Goal: Task Accomplishment & Management: Complete application form

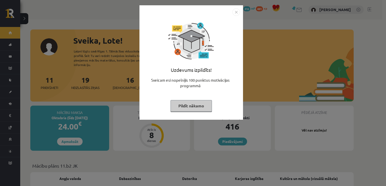
click at [203, 106] on button "Pildīt nākamo" at bounding box center [190, 106] width 41 height 12
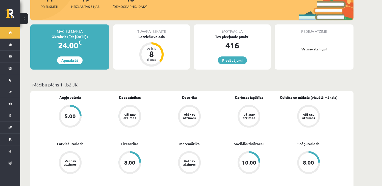
scroll to position [81, 0]
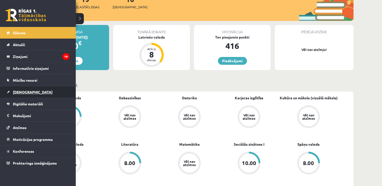
click at [23, 94] on link "[DEMOGRAPHIC_DATA]" at bounding box center [38, 92] width 63 height 12
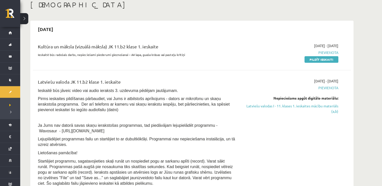
scroll to position [22, 0]
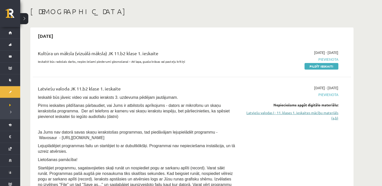
click at [278, 114] on link "Latviešu valodas I - 11. klases 1. ieskaites mācību materiāls (a,b)" at bounding box center [290, 115] width 95 height 11
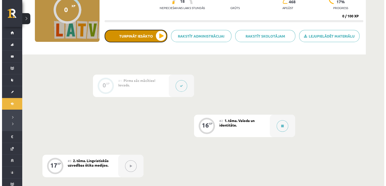
scroll to position [62, 0]
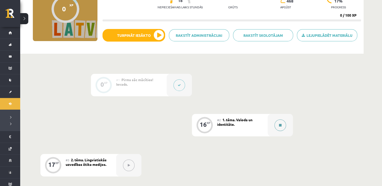
drag, startPoint x: 142, startPoint y: 97, endPoint x: 280, endPoint y: 127, distance: 141.0
click at [280, 127] on button at bounding box center [281, 126] width 12 height 12
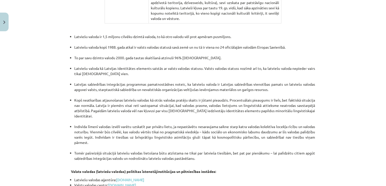
scroll to position [1061, 0]
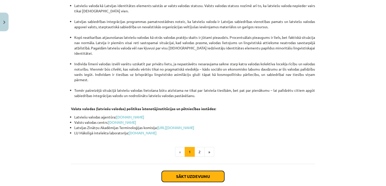
click at [191, 171] on button "Sākt uzdevumu" at bounding box center [193, 176] width 63 height 11
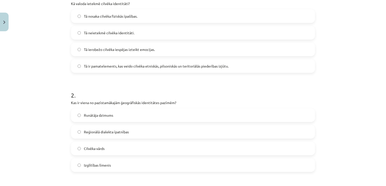
scroll to position [116, 0]
click at [172, 71] on label "Tā ir pamatelements, kas veido cilvēka etniskās, pilsoniskās un teritoriālās pi…" at bounding box center [192, 66] width 243 height 13
click at [96, 134] on span "Reģionālā dialekta īpatnības" at bounding box center [106, 132] width 45 height 5
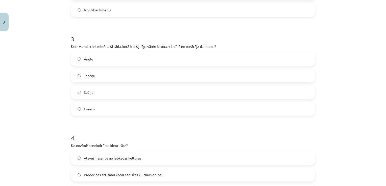
scroll to position [278, 0]
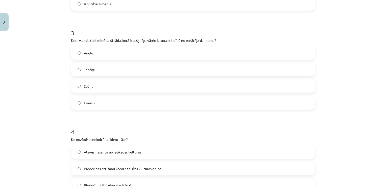
click at [98, 66] on label "Japāņu" at bounding box center [192, 69] width 243 height 13
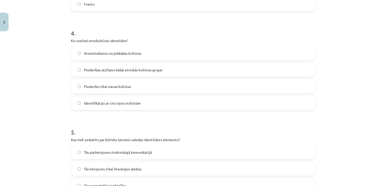
scroll to position [377, 0]
click at [89, 86] on span "Piederību tikai vienai kultūrai" at bounding box center [107, 86] width 47 height 5
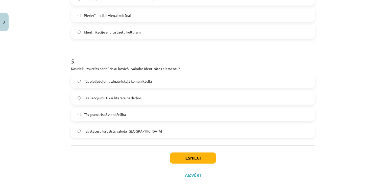
scroll to position [449, 0]
click at [123, 132] on span "Tās statusu kā valsts valoda [GEOGRAPHIC_DATA]" at bounding box center [123, 130] width 78 height 5
click at [181, 160] on button "Iesniegt" at bounding box center [193, 157] width 46 height 11
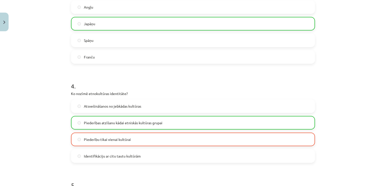
scroll to position [475, 0]
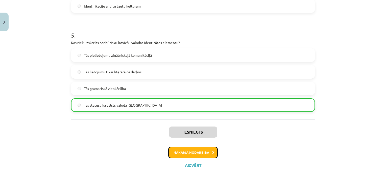
click at [195, 153] on button "Nākamā nodarbība" at bounding box center [193, 153] width 50 height 12
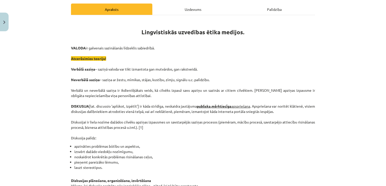
scroll to position [70, 0]
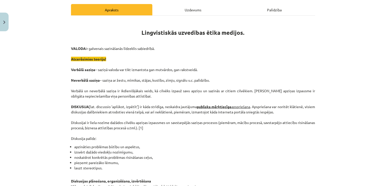
click at [117, 76] on p "VALODA ir galvenais sazināšanās līdzeklis sabiedrībā. Atcerēsimies teoriju! Ver…" at bounding box center [193, 93] width 244 height 95
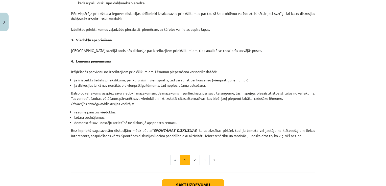
scroll to position [419, 0]
click at [192, 161] on button "2" at bounding box center [195, 160] width 10 height 10
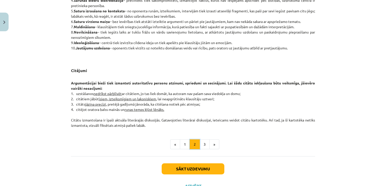
scroll to position [404, 0]
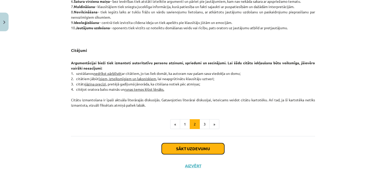
click at [200, 146] on button "Sākt uzdevumu" at bounding box center [193, 148] width 63 height 11
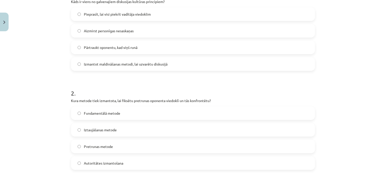
scroll to position [118, 0]
click at [119, 31] on span "Aizmirst personīgas nesaskaņas" at bounding box center [109, 31] width 50 height 5
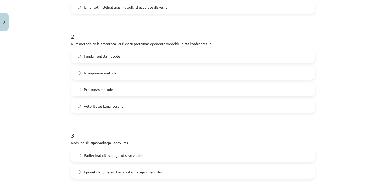
scroll to position [177, 0]
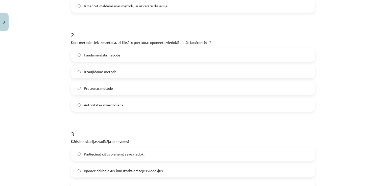
click at [107, 89] on span "Pretrunas metode" at bounding box center [98, 88] width 29 height 5
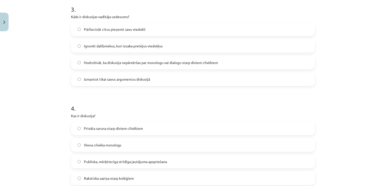
scroll to position [306, 0]
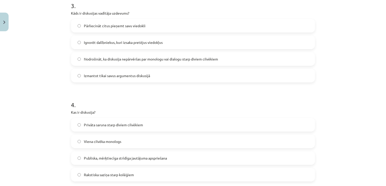
click at [103, 23] on span "Pārliecināt citus pieņemt savu viedokli" at bounding box center [115, 25] width 62 height 5
click at [178, 57] on span "Nodrošināt, ka diskusija nepārvēršas par monologu vai dialogu starp diviem cilv…" at bounding box center [151, 59] width 134 height 5
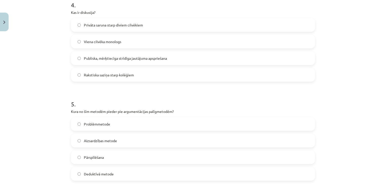
scroll to position [406, 0]
click at [138, 60] on span "Publiska, mērķtiecīga strīdīga jautājuma apspriešana" at bounding box center [125, 58] width 83 height 5
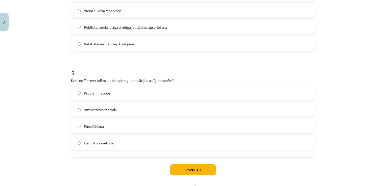
scroll to position [437, 0]
click at [93, 125] on span "Pārspīlēšana" at bounding box center [94, 126] width 20 height 5
click at [179, 170] on button "Iesniegt" at bounding box center [193, 169] width 46 height 11
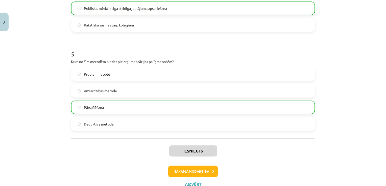
scroll to position [475, 0]
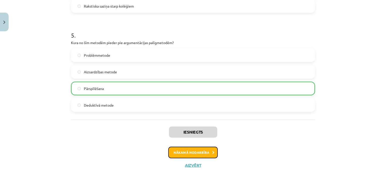
click at [197, 151] on button "Nākamā nodarbība" at bounding box center [193, 153] width 50 height 12
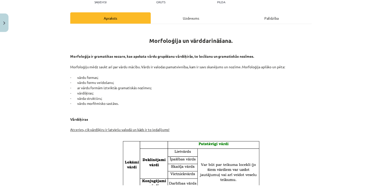
scroll to position [0, 0]
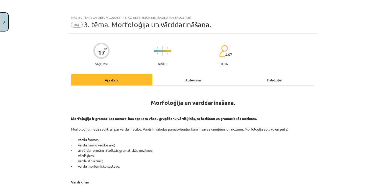
click at [5, 24] on button "Close" at bounding box center [4, 22] width 9 height 19
